Goal: Task Accomplishment & Management: Manage account settings

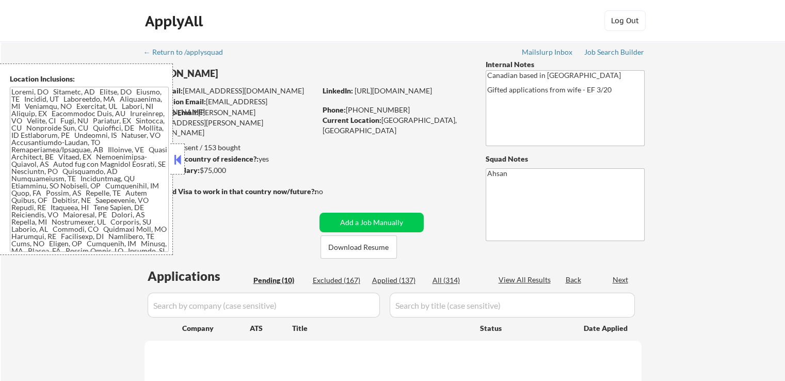
select select ""pending""
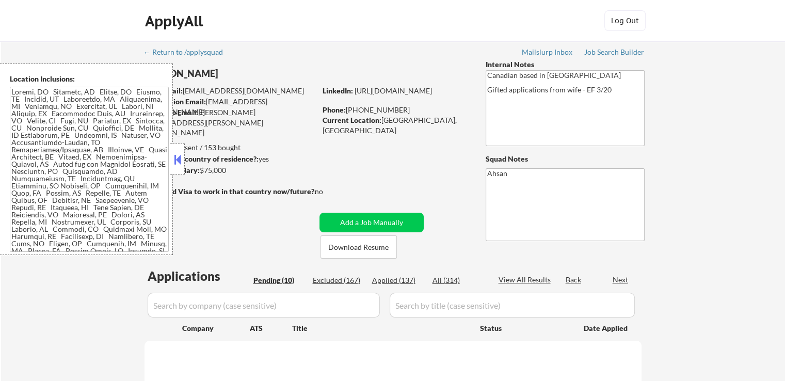
select select ""pending""
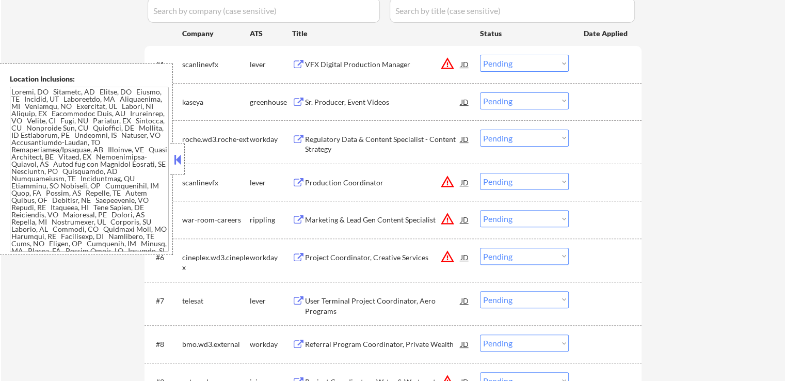
scroll to position [310, 0]
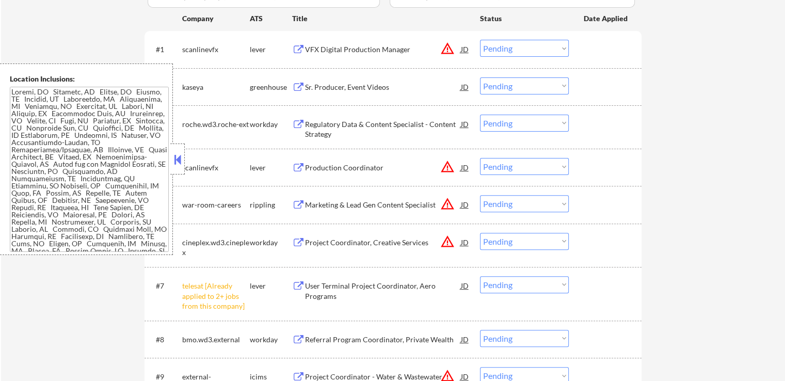
click at [317, 86] on div "Sr. Producer, Event Videos" at bounding box center [383, 87] width 156 height 10
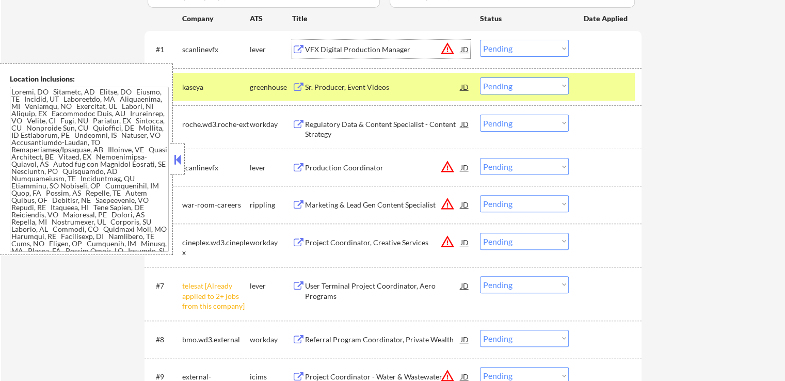
click at [320, 47] on div "VFX Digital Production Manager" at bounding box center [383, 49] width 156 height 10
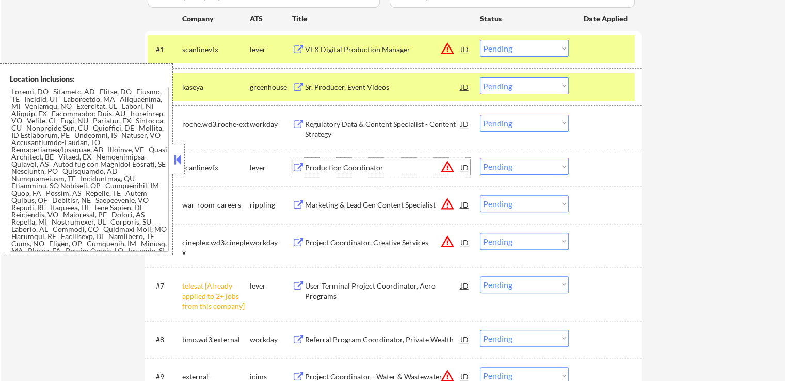
drag, startPoint x: 322, startPoint y: 166, endPoint x: 324, endPoint y: 171, distance: 5.4
click at [323, 166] on div "Production Coordinator" at bounding box center [383, 168] width 156 height 10
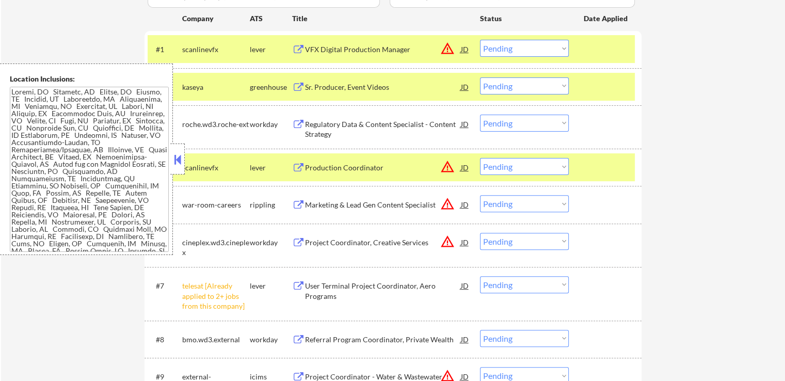
click at [324, 212] on div "Marketing & Lead Gen Content Specialist" at bounding box center [383, 204] width 156 height 19
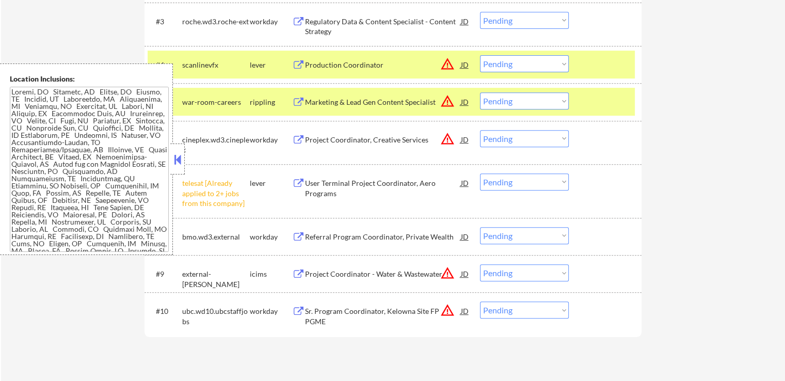
scroll to position [413, 0]
click at [510, 185] on select "Choose an option... Pending Applied Excluded (Questions) Excluded (Expired) Exc…" at bounding box center [524, 181] width 89 height 17
click at [480, 173] on select "Choose an option... Pending Applied Excluded (Questions) Excluded (Expired) Exc…" at bounding box center [524, 181] width 89 height 17
select select ""pending""
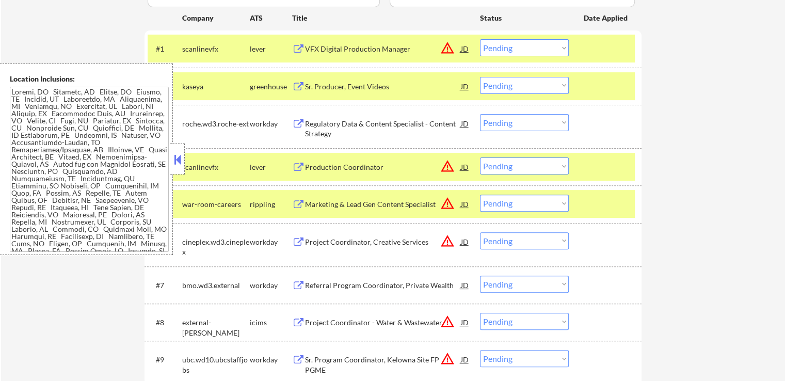
scroll to position [310, 0]
click at [510, 86] on select "Choose an option... Pending Applied Excluded (Questions) Excluded (Expired) Exc…" at bounding box center [524, 85] width 89 height 17
click at [480, 77] on select "Choose an option... Pending Applied Excluded (Questions) Excluded (Expired) Exc…" at bounding box center [524, 85] width 89 height 17
select select ""pending""
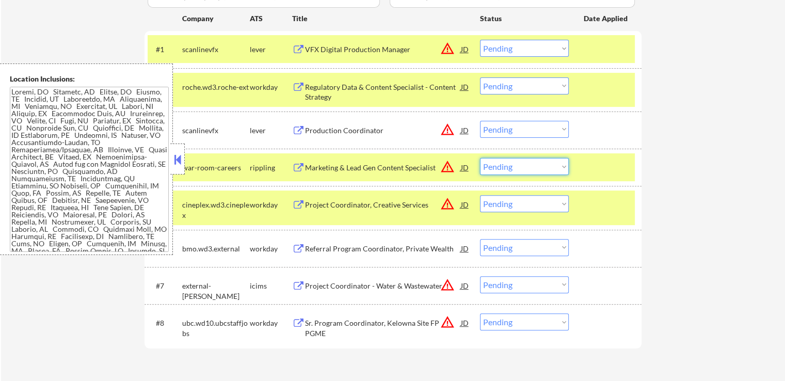
click at [506, 168] on select "Choose an option... Pending Applied Excluded (Questions) Excluded (Expired) Exc…" at bounding box center [524, 166] width 89 height 17
click at [480, 158] on select "Choose an option... Pending Applied Excluded (Questions) Excluded (Expired) Exc…" at bounding box center [524, 166] width 89 height 17
select select ""pending""
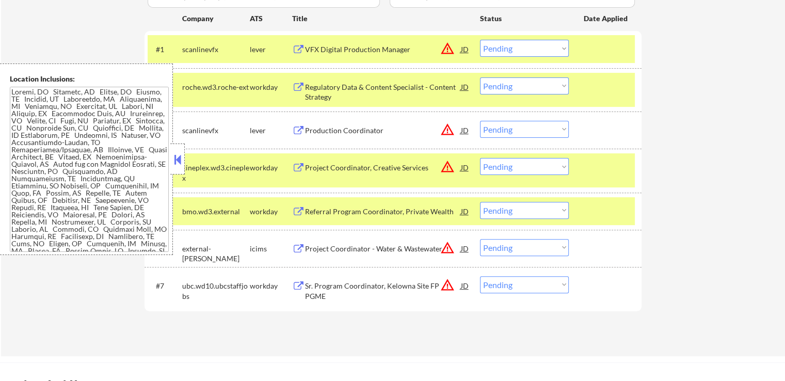
click at [505, 131] on select "Choose an option... Pending Applied Excluded (Questions) Excluded (Expired) Exc…" at bounding box center [524, 129] width 89 height 17
click at [480, 121] on select "Choose an option... Pending Applied Excluded (Questions) Excluded (Expired) Exc…" at bounding box center [524, 129] width 89 height 17
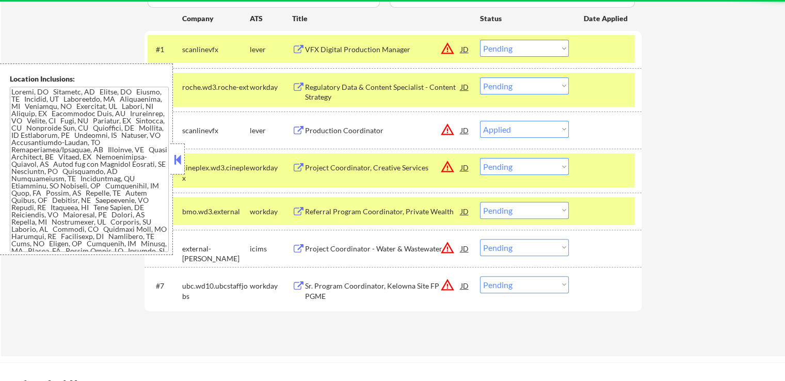
select select ""pending""
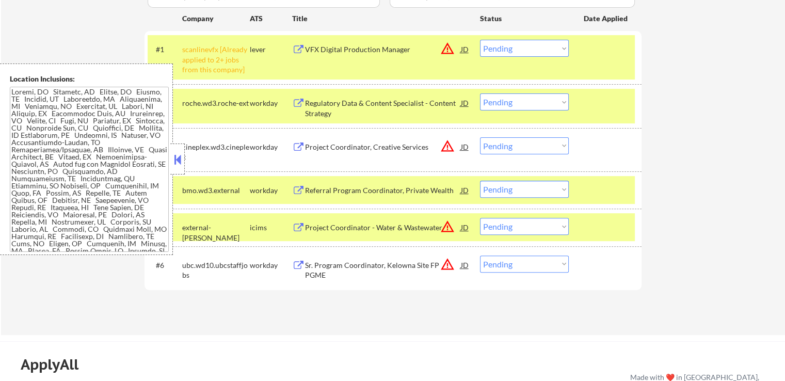
click at [522, 46] on select "Choose an option... Pending Applied Excluded (Questions) Excluded (Expired) Exc…" at bounding box center [524, 48] width 89 height 17
click at [480, 40] on select "Choose an option... Pending Applied Excluded (Questions) Excluded (Expired) Exc…" at bounding box center [524, 48] width 89 height 17
select select ""pending""
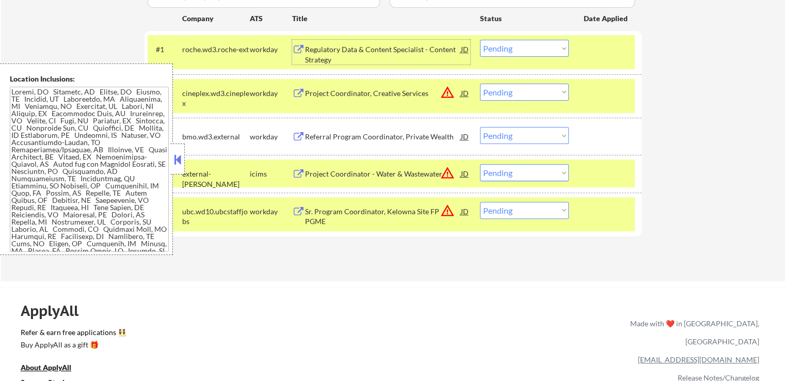
click at [307, 47] on div "Regulatory Data & Content Specialist - Content Strategy" at bounding box center [383, 54] width 156 height 20
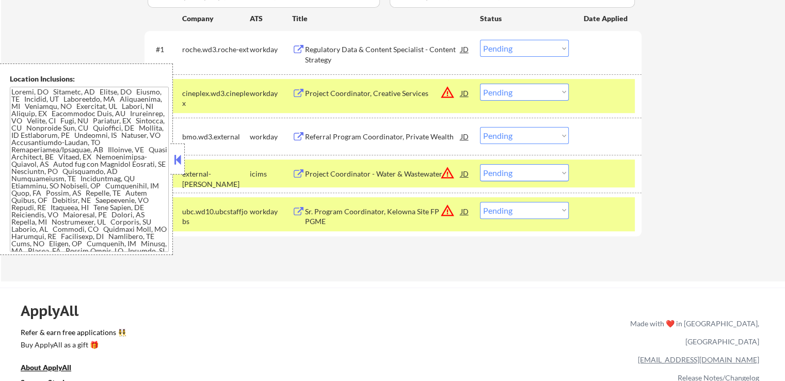
click at [311, 89] on div "Project Coordinator, Creative Services" at bounding box center [383, 93] width 156 height 10
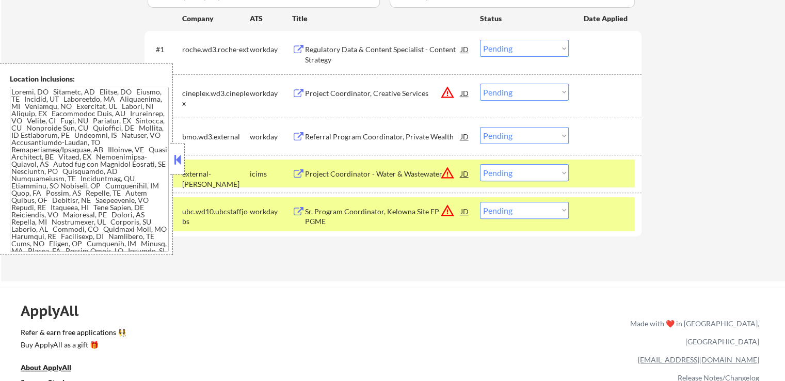
click at [303, 138] on button at bounding box center [298, 137] width 13 height 10
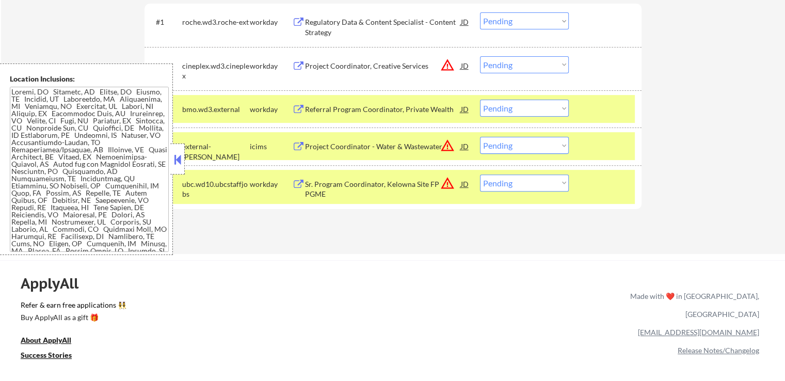
scroll to position [361, 0]
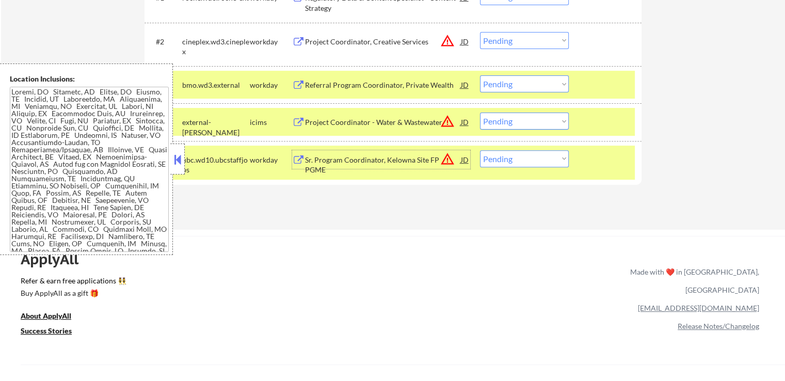
click at [323, 157] on div "Sr. Program Coordinator, Kelowna Site FP PGME" at bounding box center [383, 165] width 156 height 20
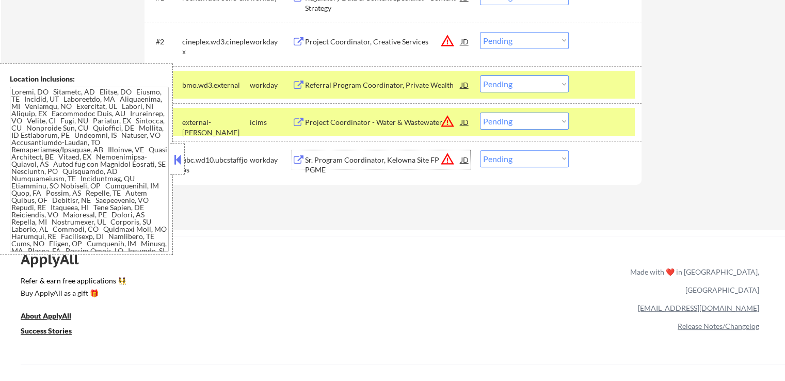
scroll to position [310, 0]
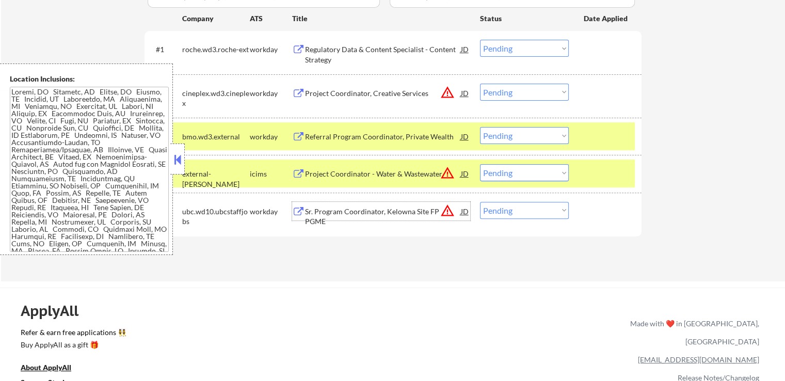
click at [516, 97] on select "Choose an option... Pending Applied Excluded (Questions) Excluded (Expired) Exc…" at bounding box center [524, 92] width 89 height 17
click at [480, 84] on select "Choose an option... Pending Applied Excluded (Questions) Excluded (Expired) Exc…" at bounding box center [524, 92] width 89 height 17
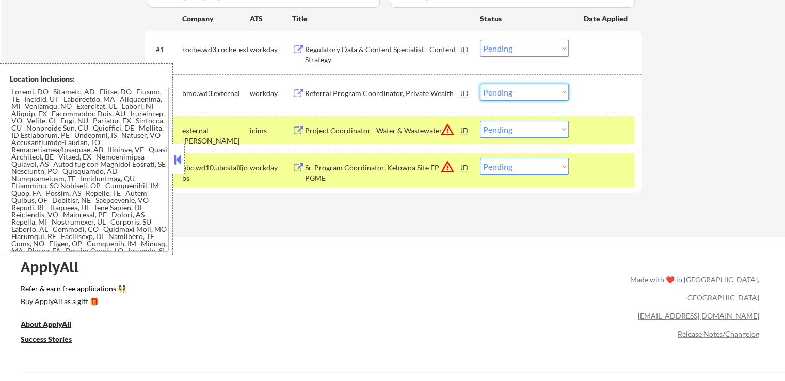
click at [501, 94] on select "Choose an option... Pending Applied Excluded (Questions) Excluded (Expired) Exc…" at bounding box center [524, 92] width 89 height 17
click at [480, 84] on select "Choose an option... Pending Applied Excluded (Questions) Excluded (Expired) Exc…" at bounding box center [524, 92] width 89 height 17
select select ""pending""
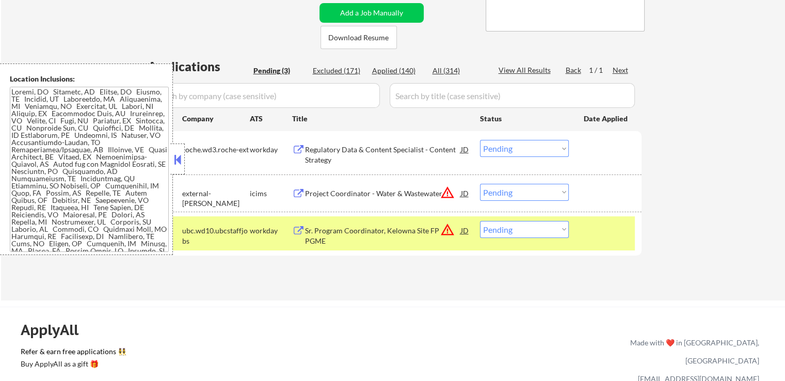
scroll to position [206, 0]
